Goal: Check status: Check status

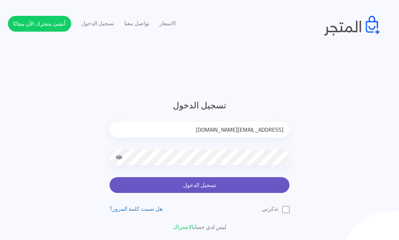
click at [232, 182] on button "تسجيل الدخول" at bounding box center [199, 185] width 180 height 16
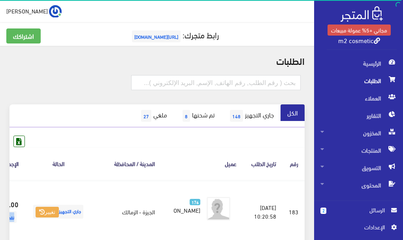
scroll to position [0, -46]
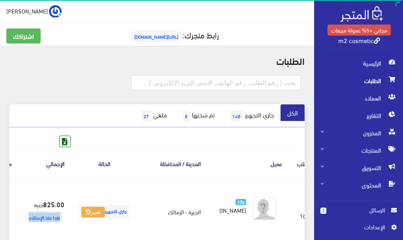
drag, startPoint x: 67, startPoint y: 219, endPoint x: 0, endPoint y: 226, distance: 67.0
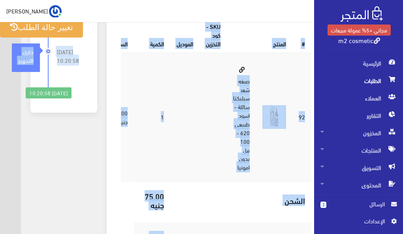
scroll to position [426, -23]
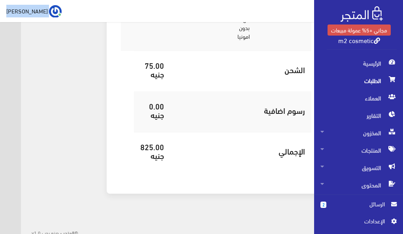
drag, startPoint x: 0, startPoint y: 71, endPoint x: 37, endPoint y: 14, distance: 67.7
drag, startPoint x: 109, startPoint y: 114, endPoint x: 102, endPoint y: 47, distance: 68.0
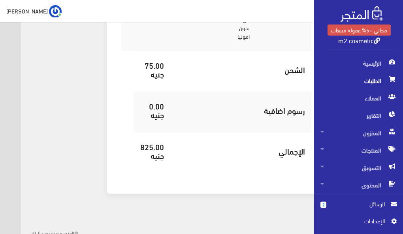
drag, startPoint x: 38, startPoint y: 139, endPoint x: 39, endPoint y: 46, distance: 92.8
click at [39, 46] on div "تاريخ الطلب تغيير حالة الطلب [DATE] 10:20:58 جاري التجهيز" at bounding box center [64, 27] width 76 height 350
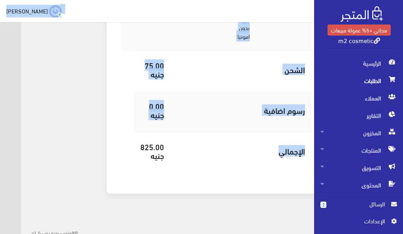
drag, startPoint x: 241, startPoint y: 145, endPoint x: 267, endPoint y: 11, distance: 136.7
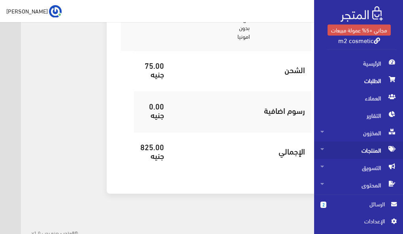
scroll to position [11, 0]
